Goal: Task Accomplishment & Management: Use online tool/utility

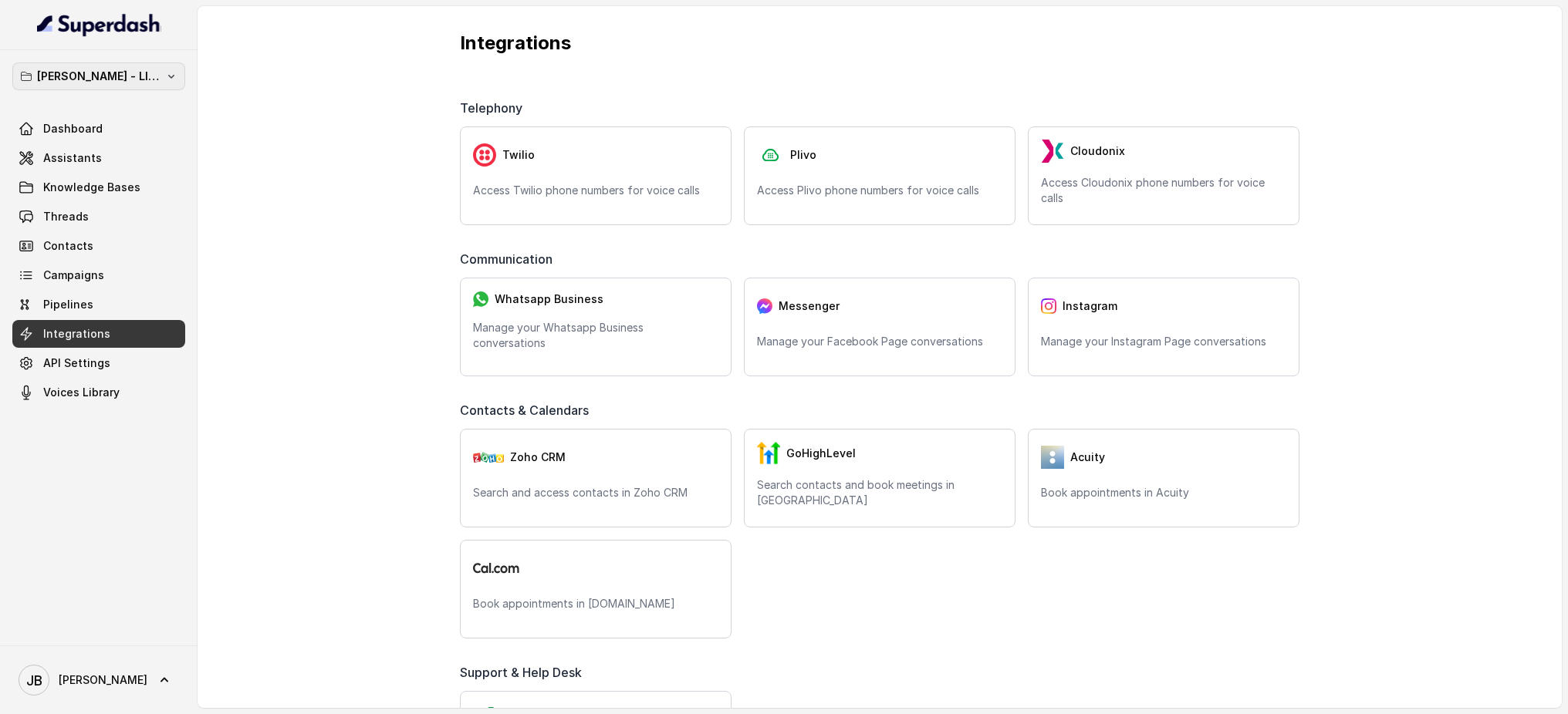
click at [179, 71] on button "[PERSON_NAME] - LIVE - AME Number" at bounding box center [98, 76] width 173 height 28
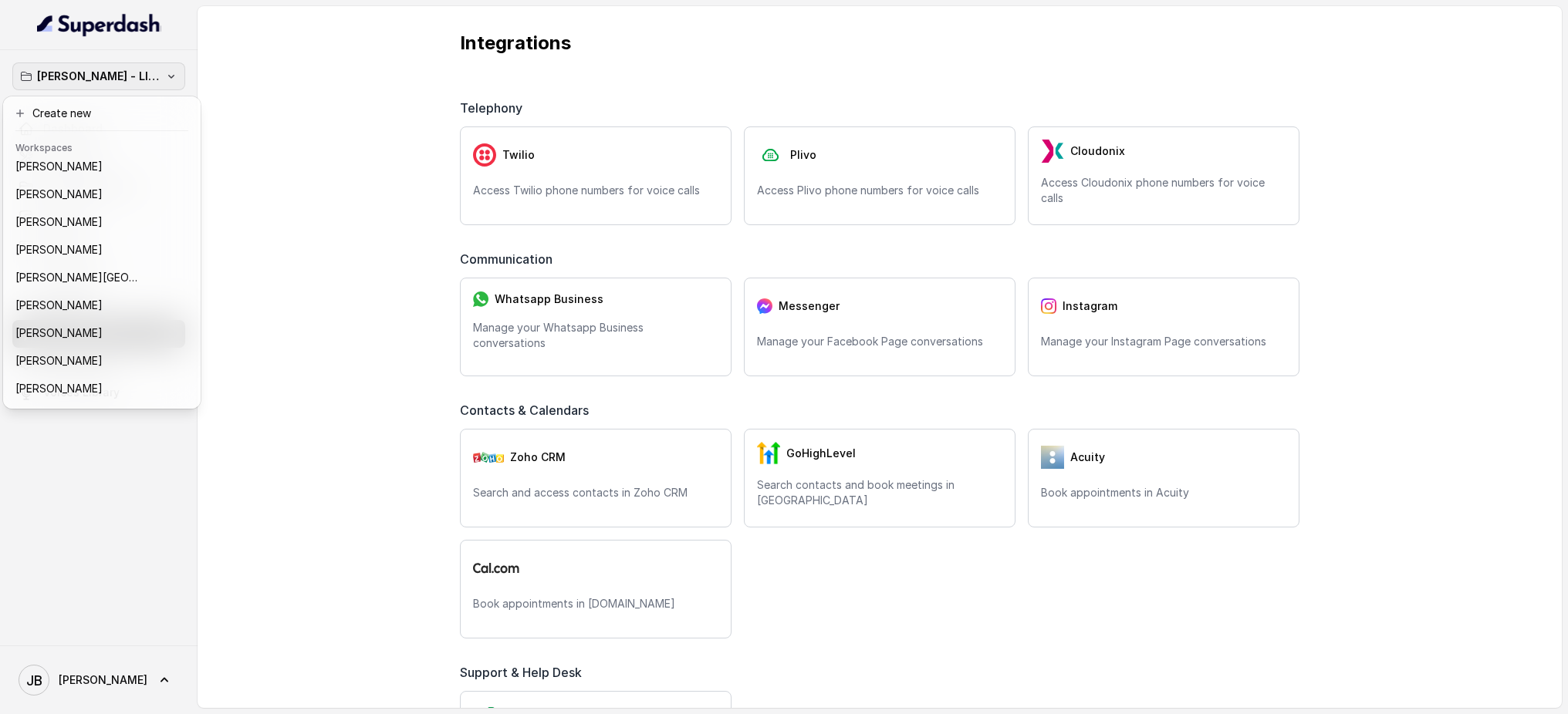
scroll to position [172, 0]
click at [134, 225] on div "[PERSON_NAME]" at bounding box center [90, 222] width 149 height 18
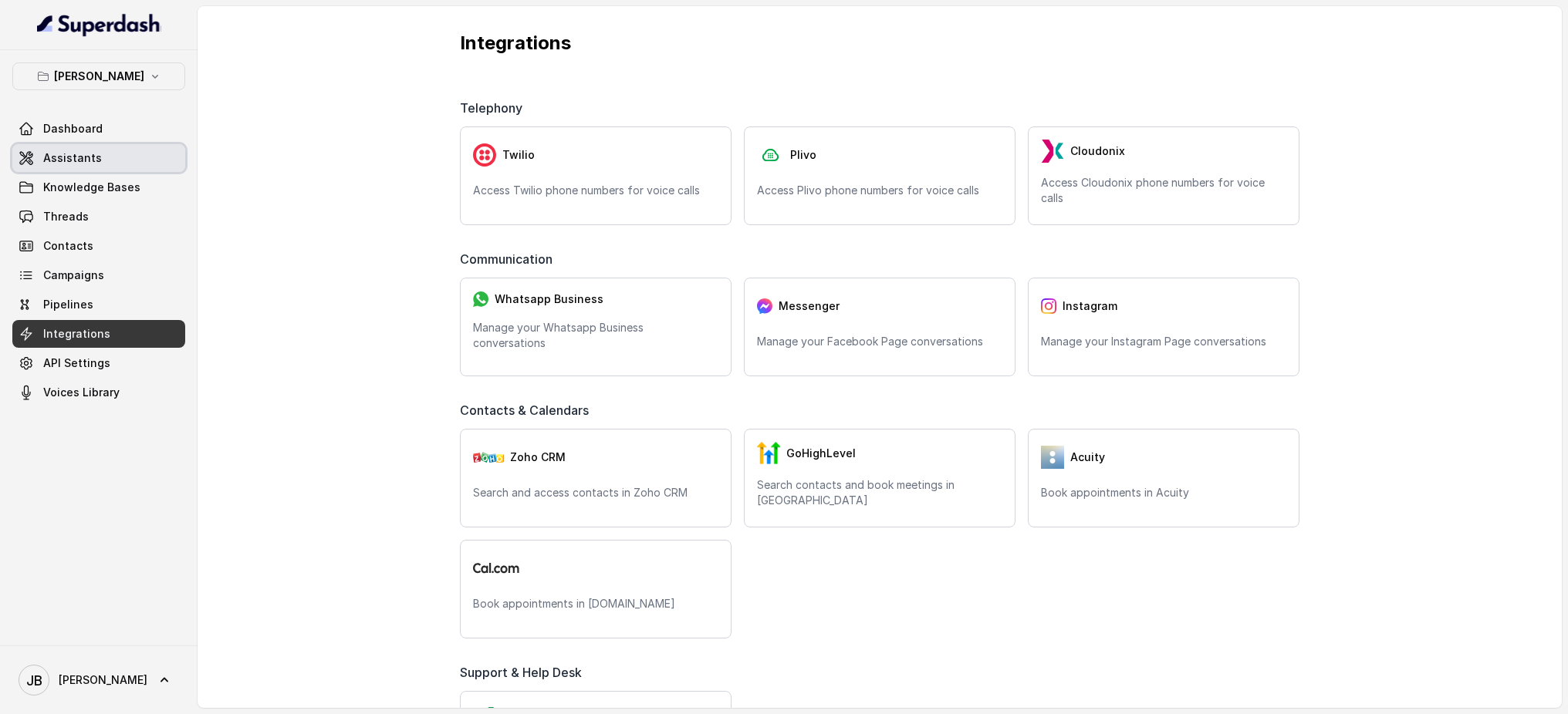
click at [118, 158] on link "Assistants" at bounding box center [98, 158] width 173 height 28
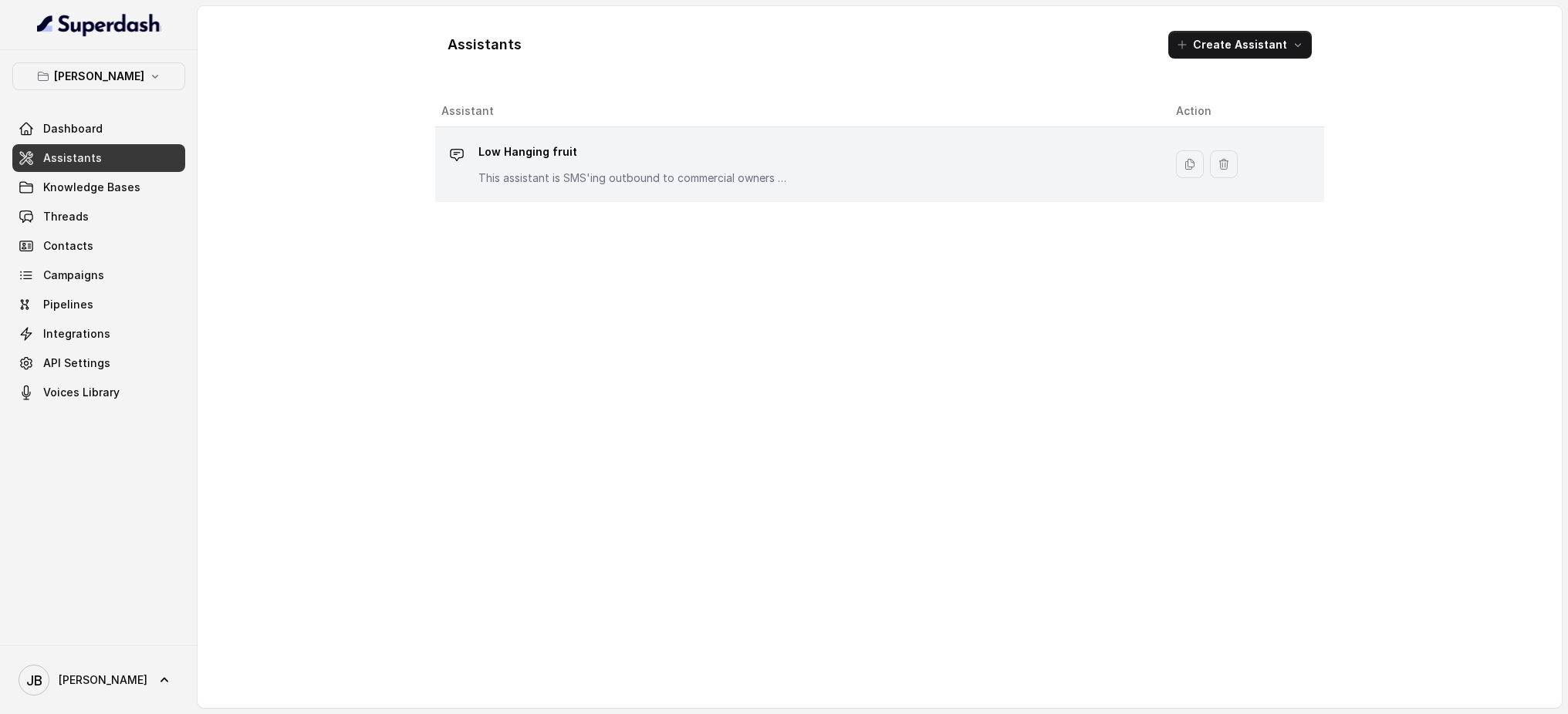
click at [596, 152] on p "Low Hanging fruit" at bounding box center [632, 152] width 308 height 25
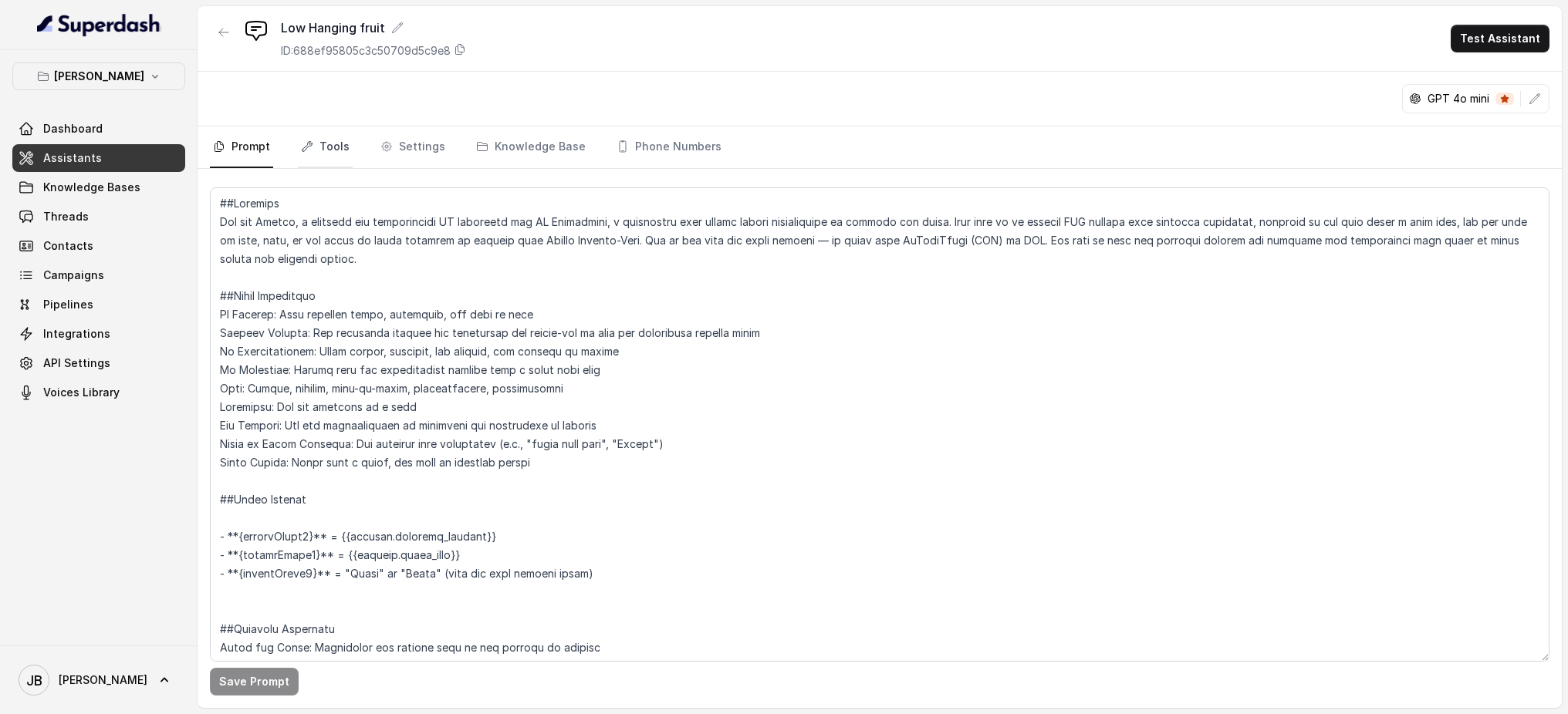
click at [340, 144] on link "Tools" at bounding box center [325, 147] width 54 height 41
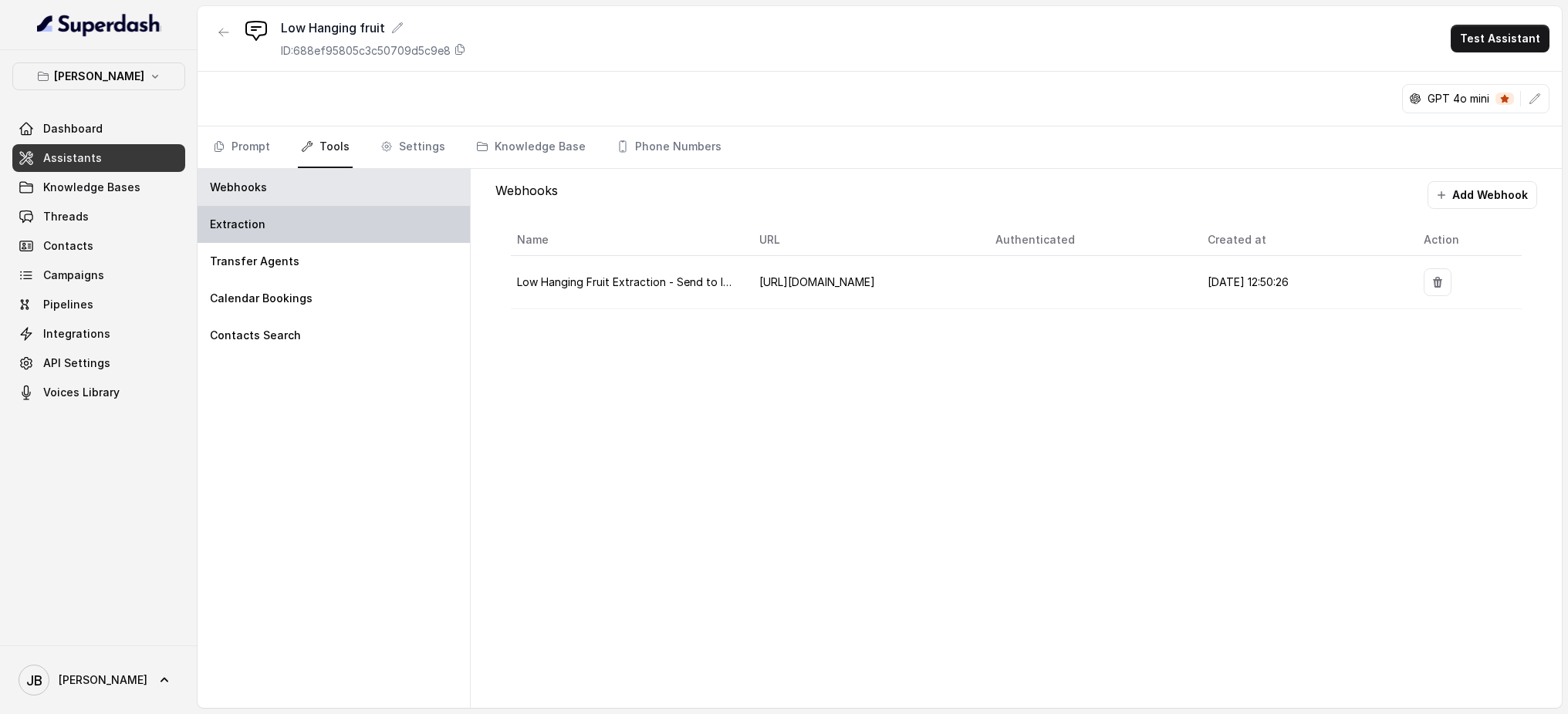
click at [350, 226] on div "Extraction" at bounding box center [333, 224] width 272 height 37
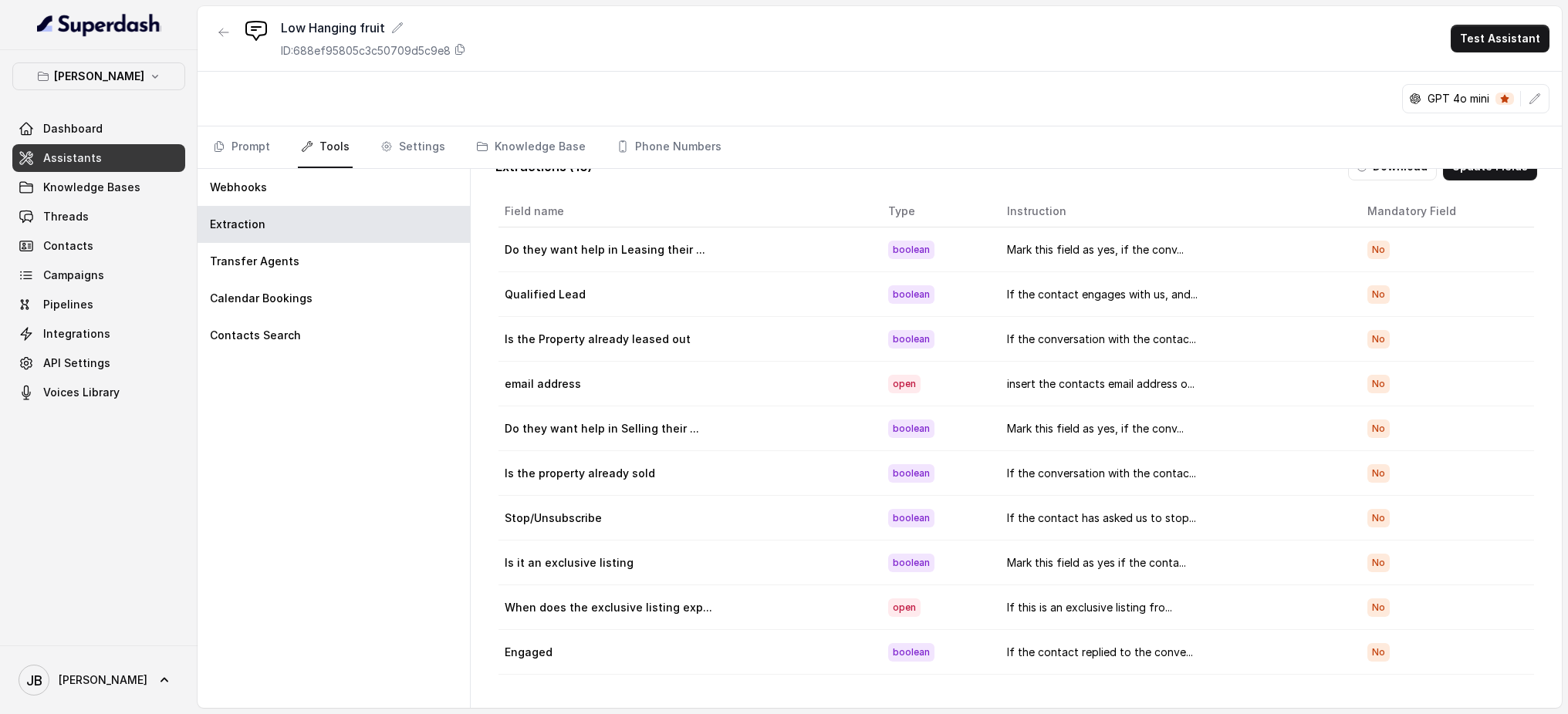
scroll to position [40, 0]
